Goal: Learn about a topic

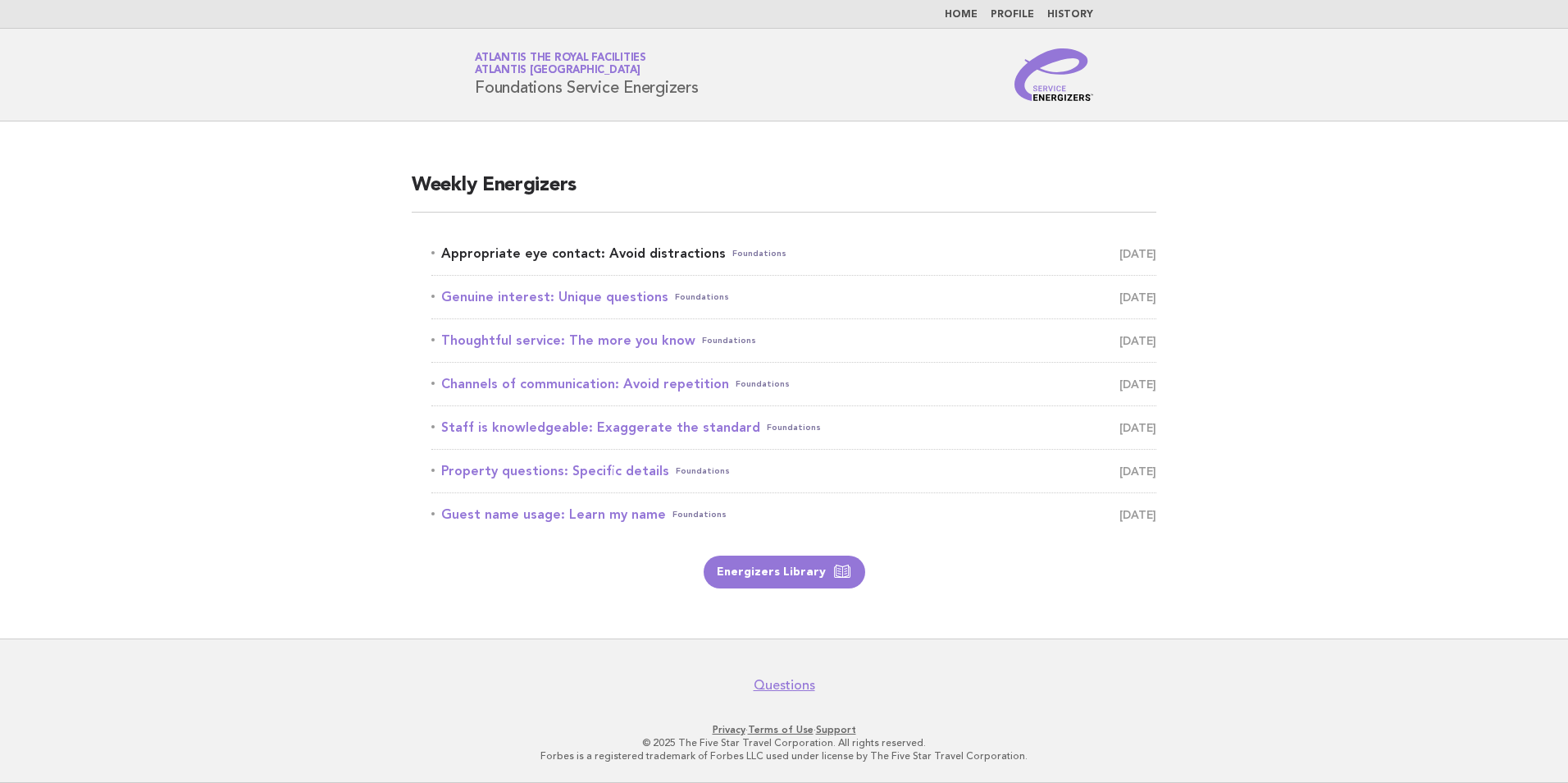
drag, startPoint x: 0, startPoint y: 0, endPoint x: 575, endPoint y: 254, distance: 628.6
click at [575, 254] on link "Appropriate eye contact: Avoid distractions Foundations [DATE]" at bounding box center [794, 254] width 725 height 23
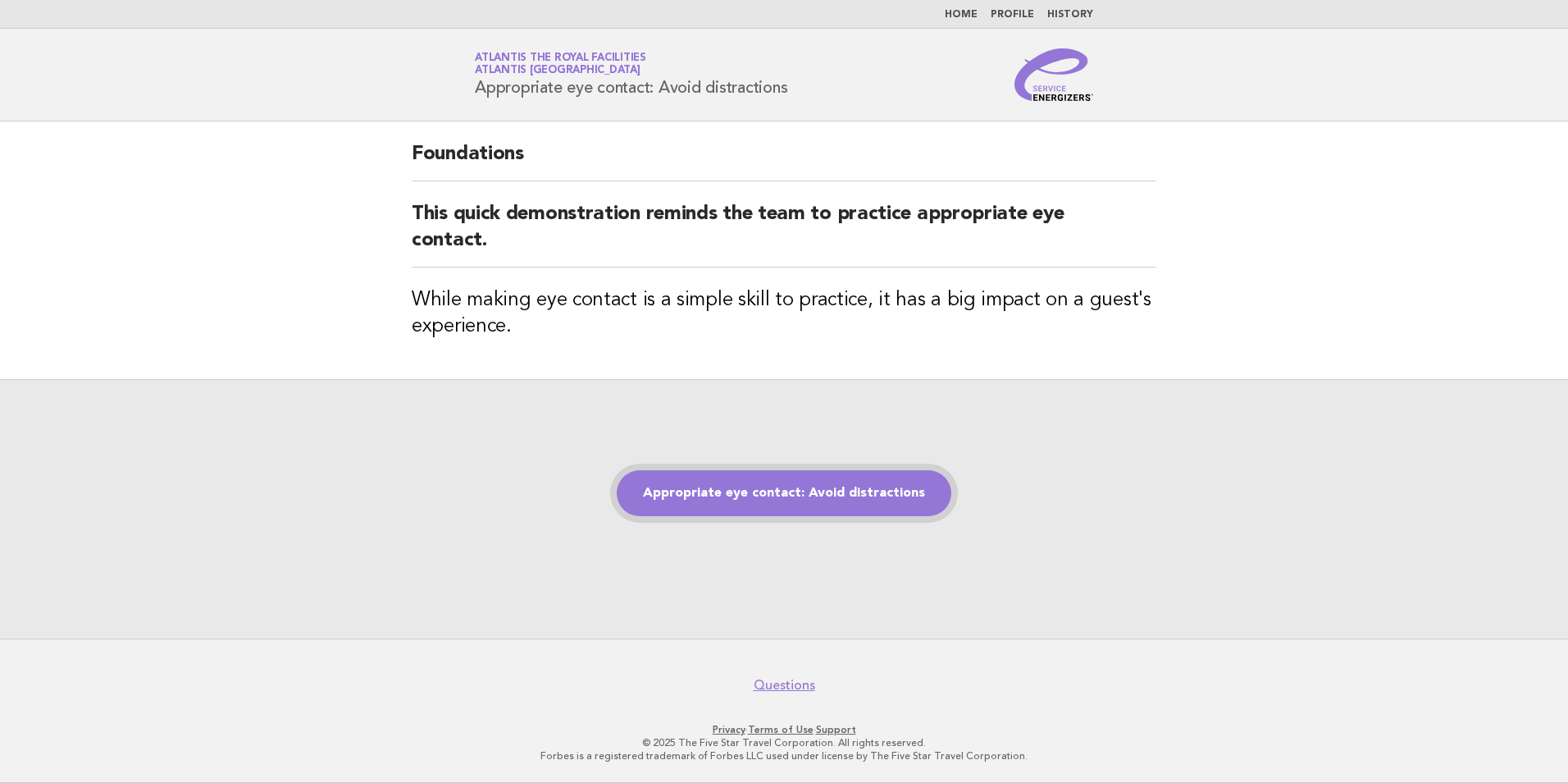
click at [700, 505] on link "Appropriate eye contact: Avoid distractions" at bounding box center [784, 492] width 334 height 46
click at [774, 507] on link "Appropriate eye contact: Avoid distractions" at bounding box center [784, 492] width 334 height 46
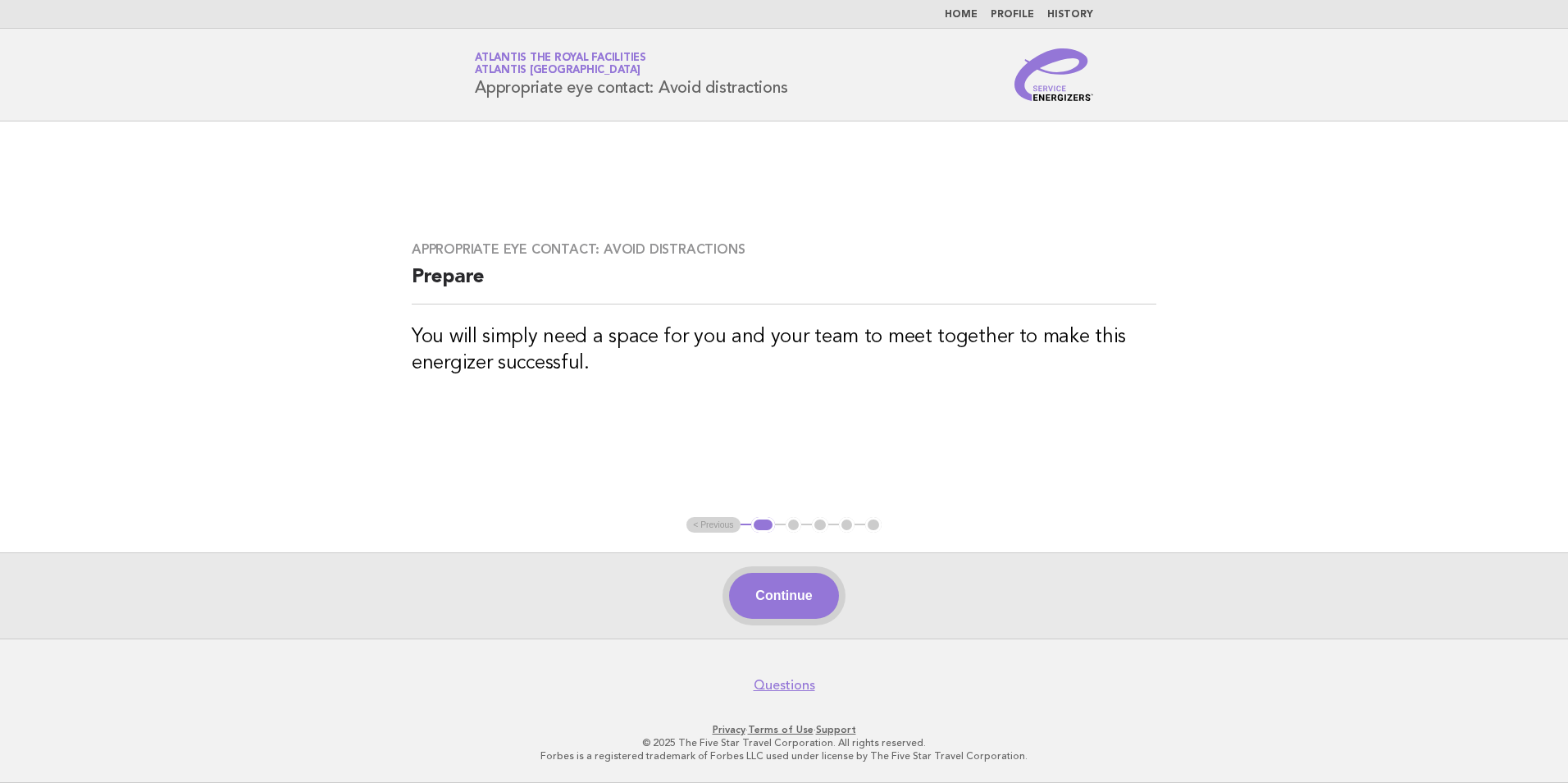
click at [794, 578] on button "Continue" at bounding box center [783, 595] width 110 height 46
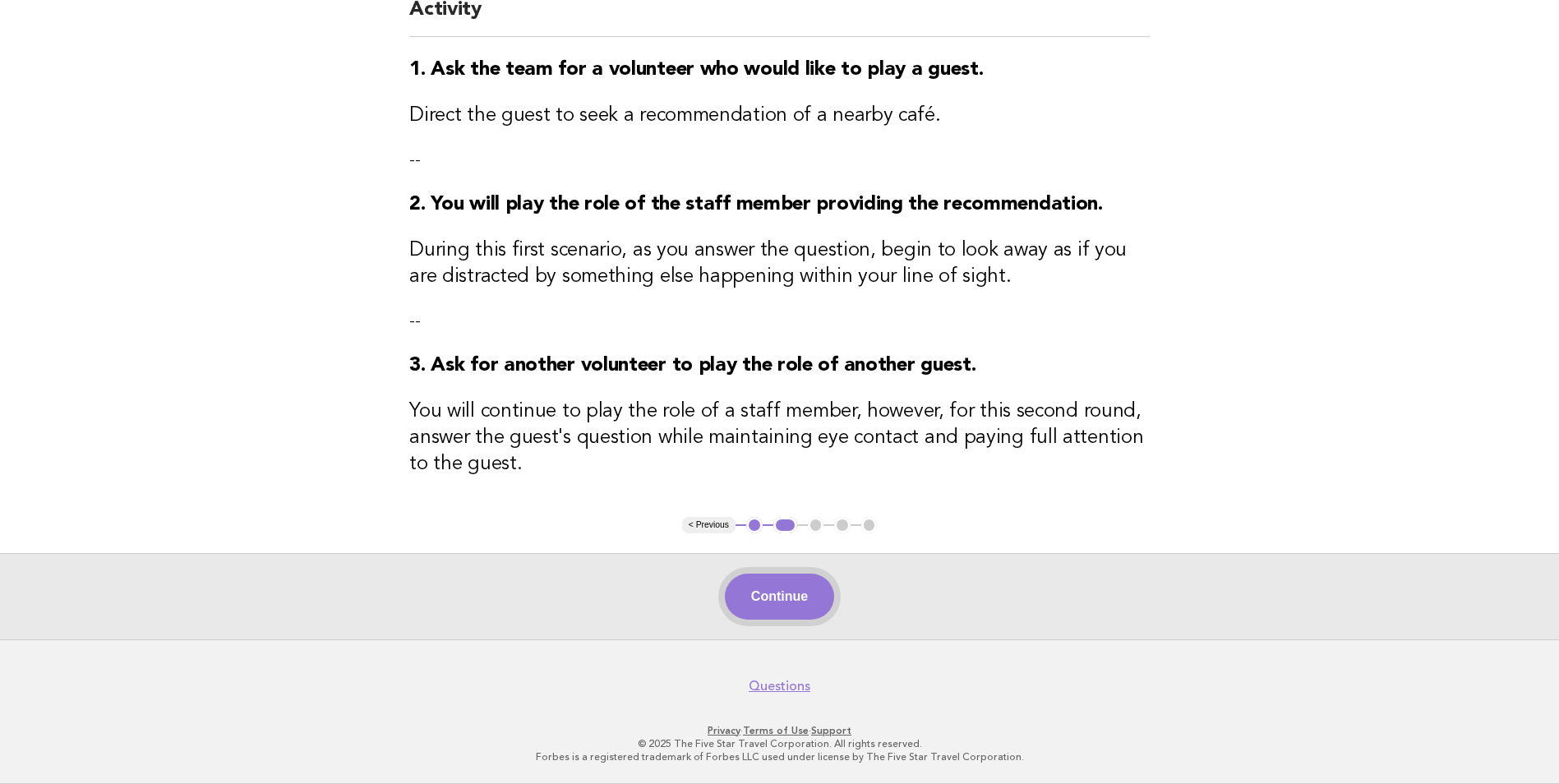
click at [823, 593] on button "Continue" at bounding box center [780, 596] width 110 height 46
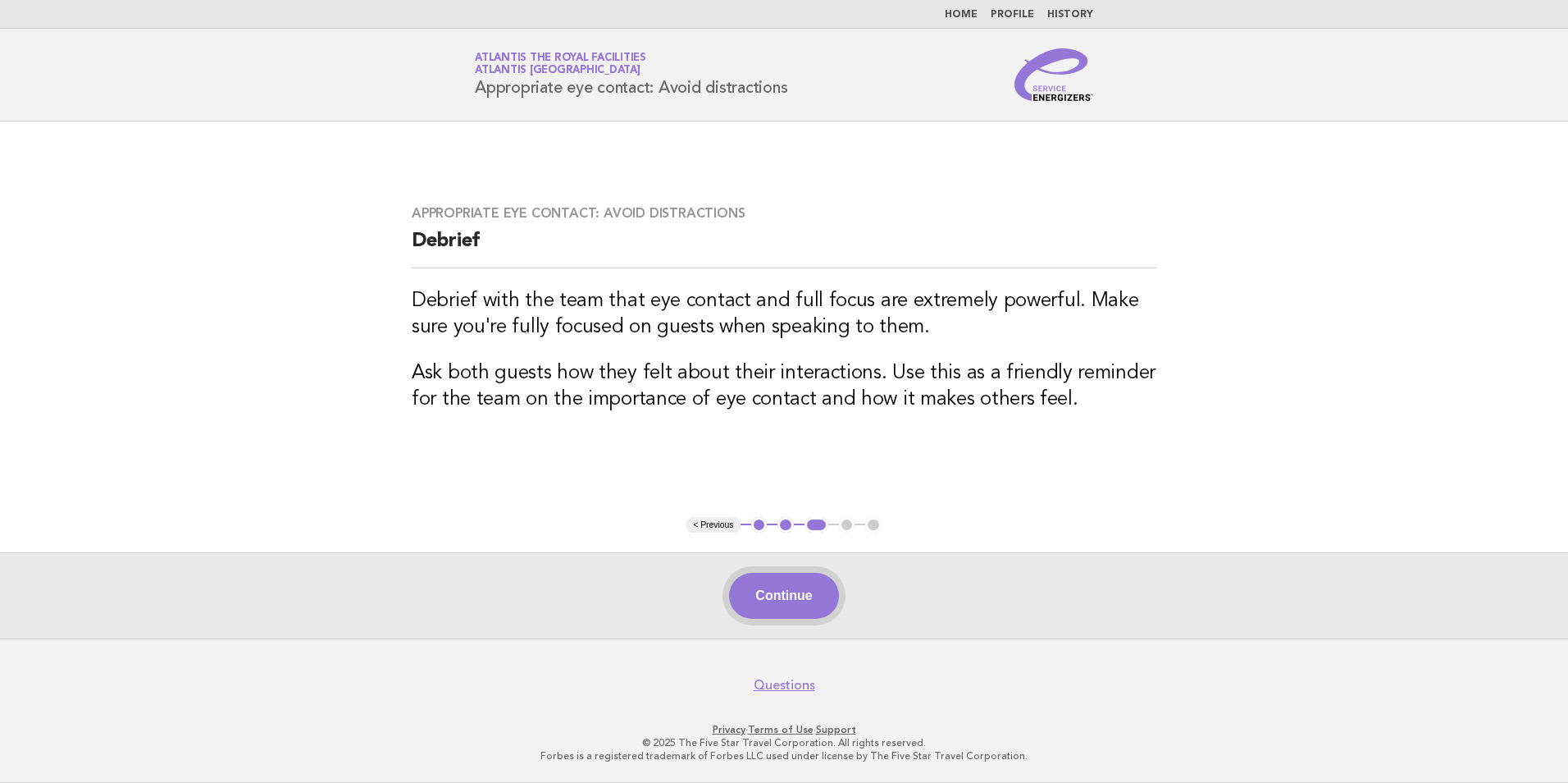
click at [772, 611] on button "Continue" at bounding box center [783, 595] width 110 height 46
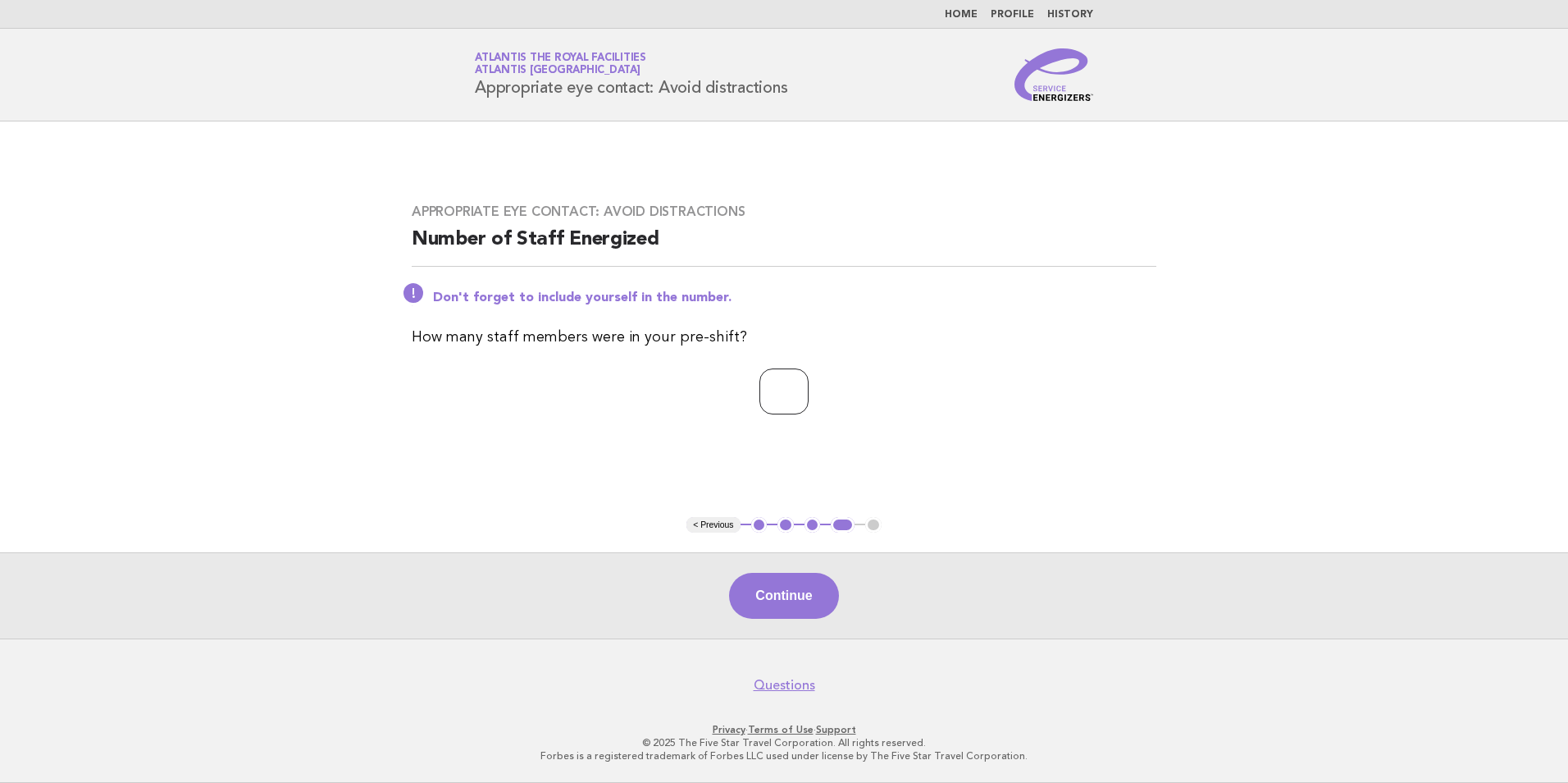
click at [809, 394] on input "*" at bounding box center [784, 391] width 49 height 46
type input "*"
click at [809, 385] on input "*" at bounding box center [784, 391] width 49 height 46
click at [774, 382] on input "*" at bounding box center [784, 391] width 49 height 46
type input "**"
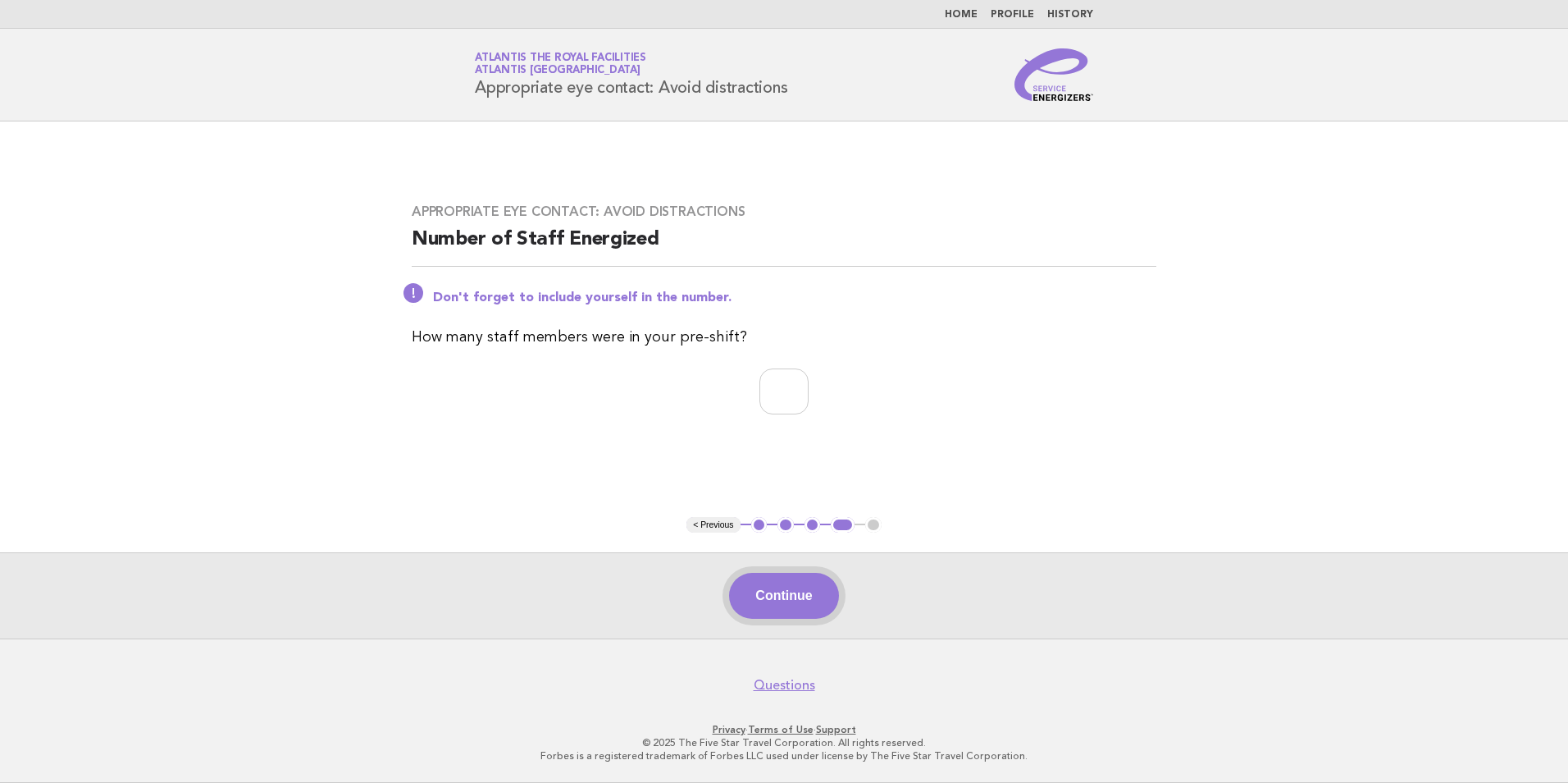
click at [768, 608] on button "Continue" at bounding box center [783, 595] width 110 height 46
